Goal: Transaction & Acquisition: Obtain resource

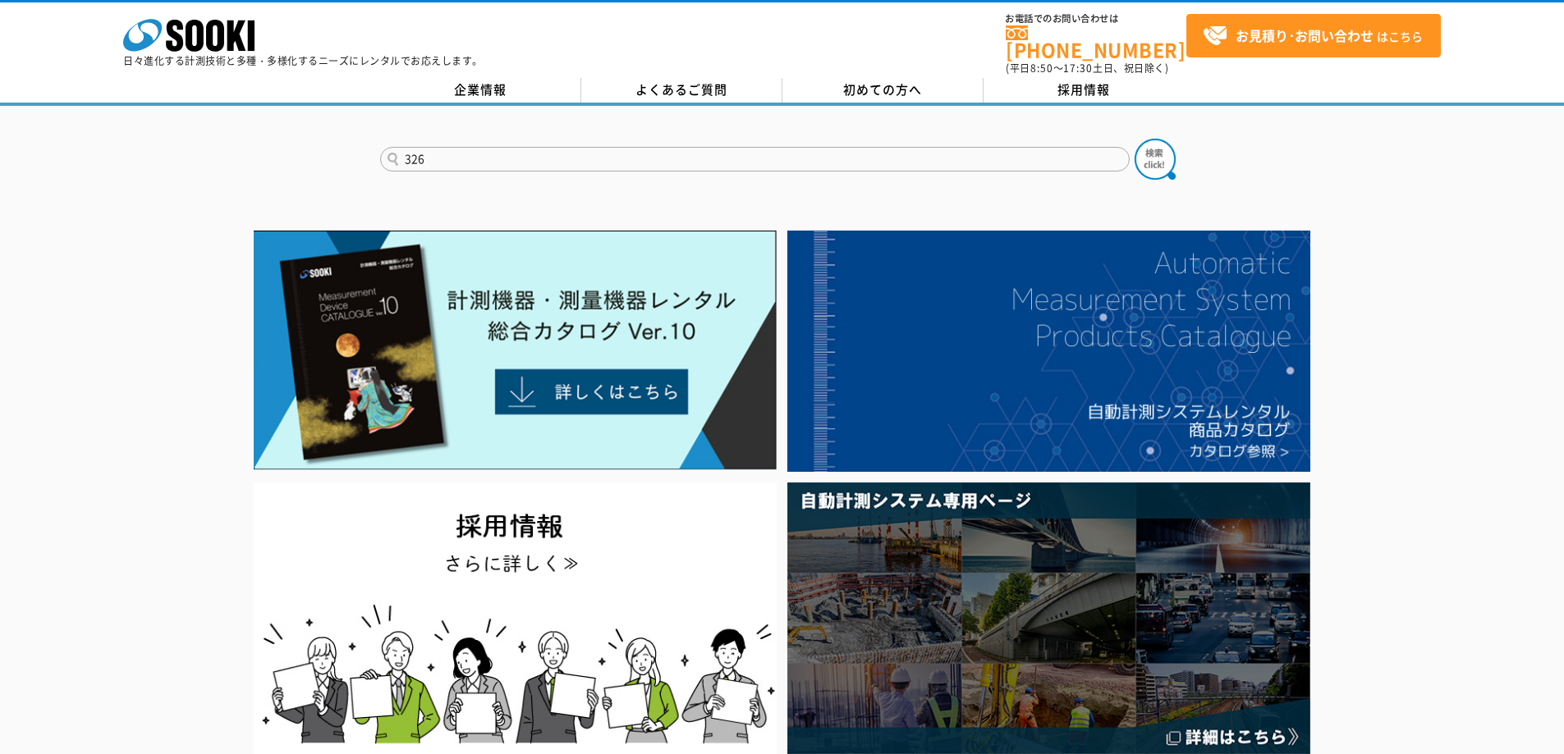
type input "326"
click at [1135, 139] on button at bounding box center [1155, 159] width 41 height 41
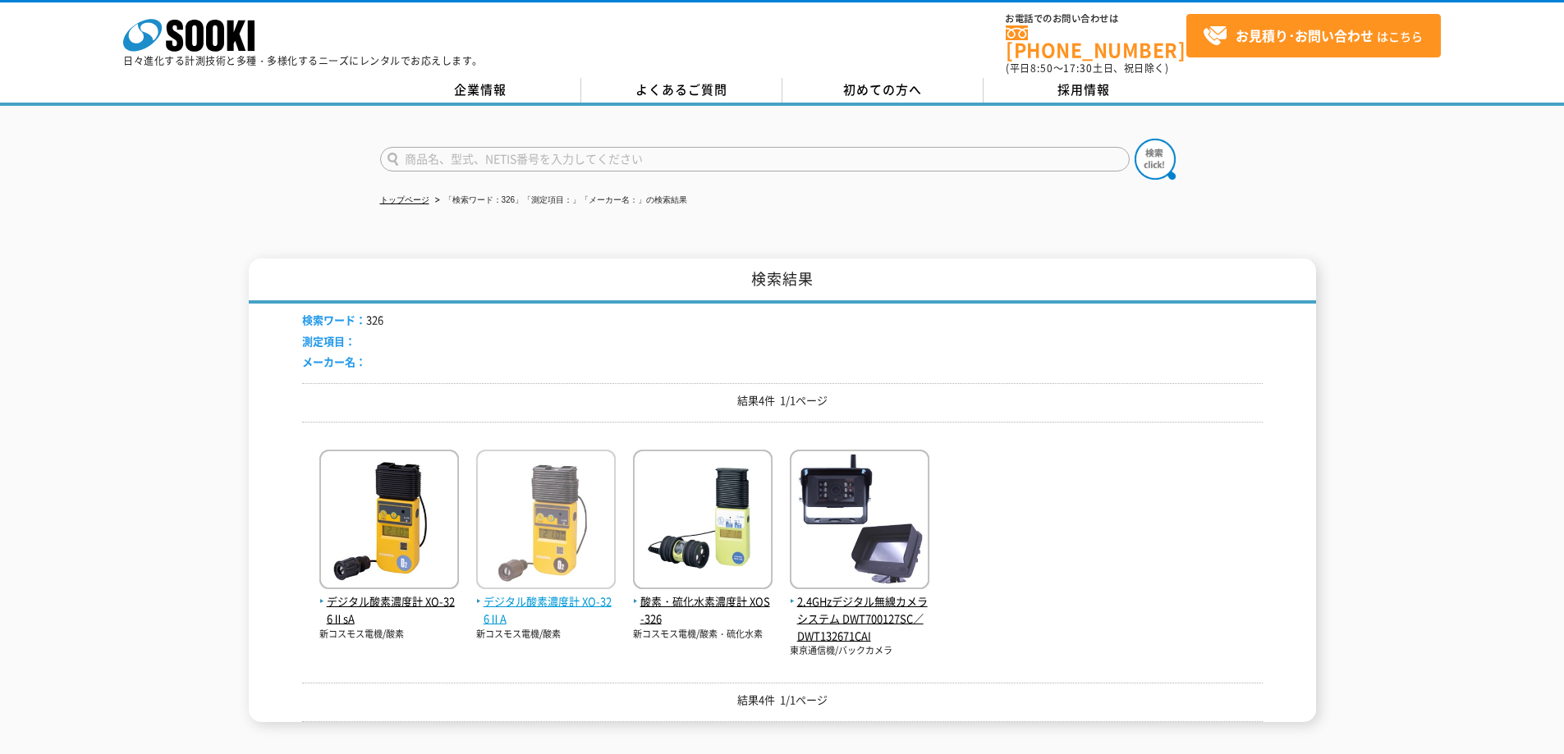
click at [523, 598] on span "デジタル酸素濃度計 XO-326ⅡA" at bounding box center [546, 611] width 140 height 34
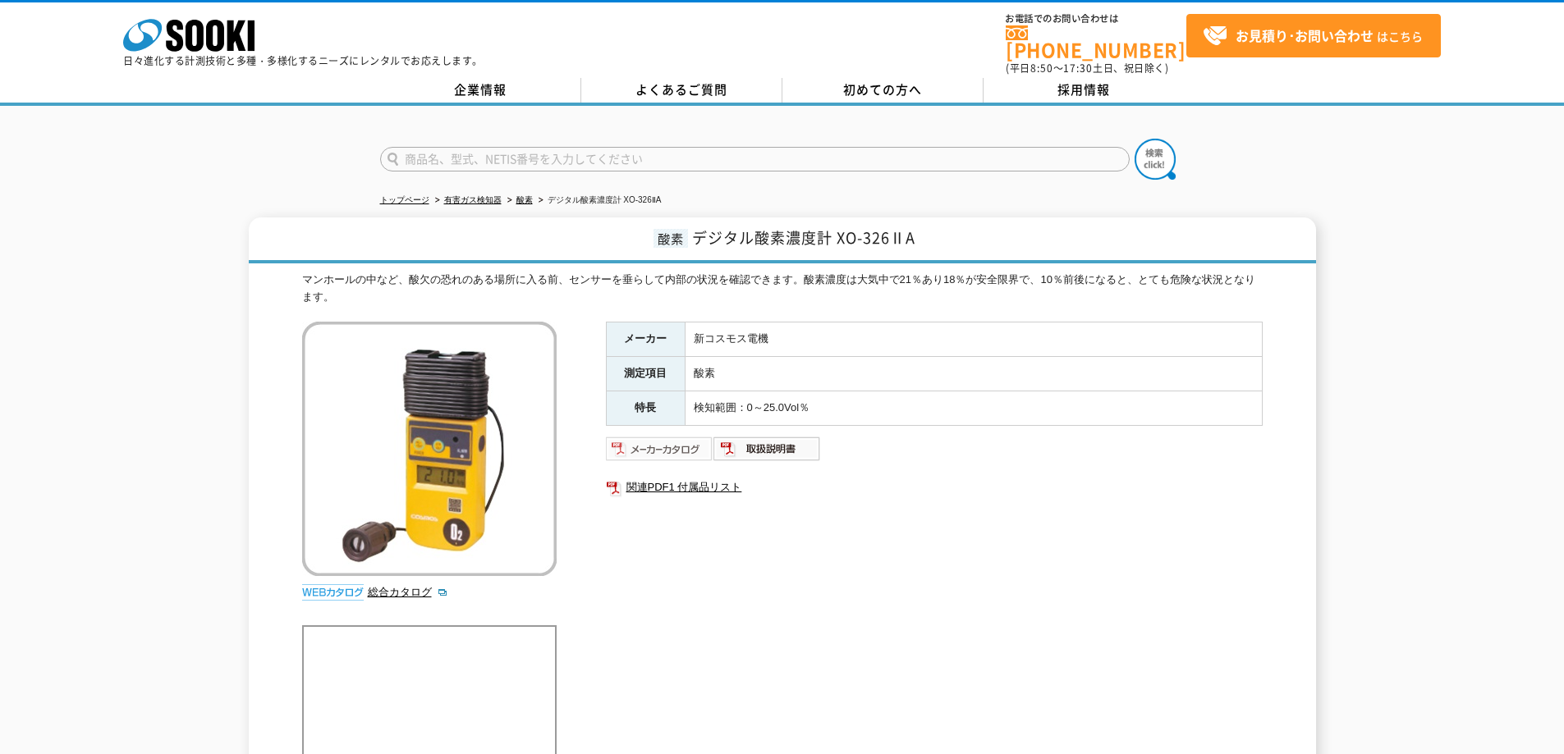
click at [657, 441] on img at bounding box center [660, 449] width 108 height 26
click at [765, 436] on img at bounding box center [767, 449] width 108 height 26
